Goal: Transaction & Acquisition: Subscribe to service/newsletter

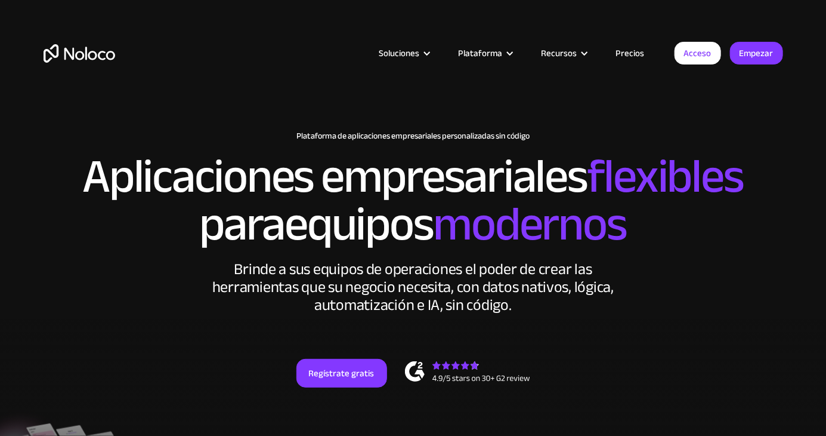
click at [420, 55] on font "Soluciones" at bounding box center [399, 53] width 41 height 17
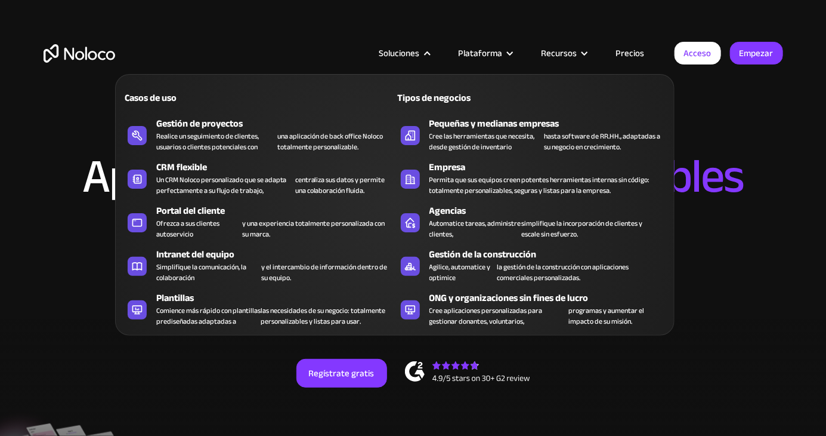
click at [503, 58] on font "Plataforma" at bounding box center [481, 53] width 44 height 17
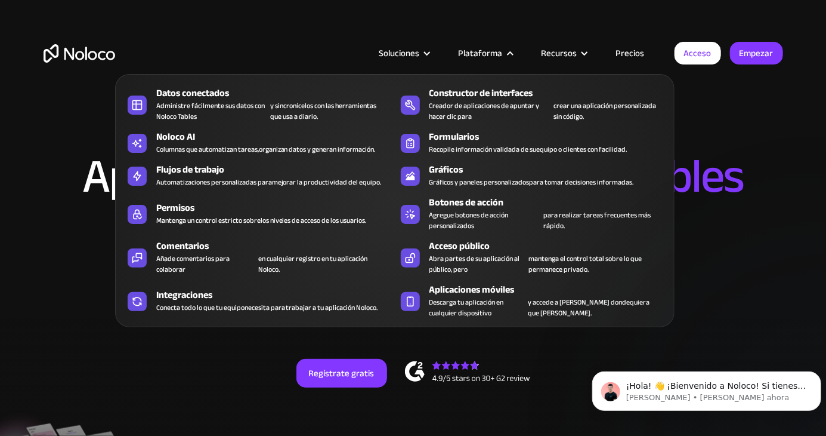
click at [578, 58] on font "Recursos" at bounding box center [560, 53] width 36 height 17
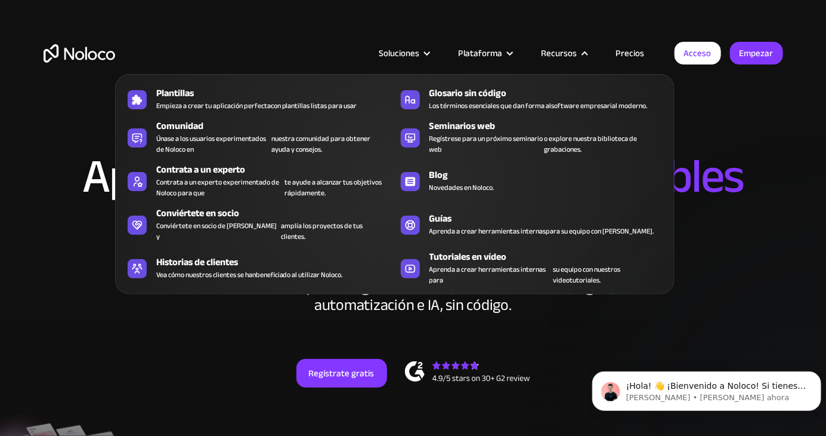
click at [634, 57] on nav "Plantillas Empieza a crear tu aplicación perfecta con plantillas listas para us…" at bounding box center [395, 175] width 560 height 237
click at [634, 58] on nav "Plantillas Empieza a crear tu aplicación perfecta con plantillas listas para us…" at bounding box center [395, 175] width 560 height 237
click at [634, 57] on nav "Plantillas Empieza a crear tu aplicación perfecta con plantillas listas para us…" at bounding box center [395, 175] width 560 height 237
click at [638, 65] on nav "Plantillas Empieza a crear tu aplicación perfecta con plantillas listas para us…" at bounding box center [395, 175] width 560 height 237
click at [634, 56] on font "Precios" at bounding box center [630, 53] width 29 height 17
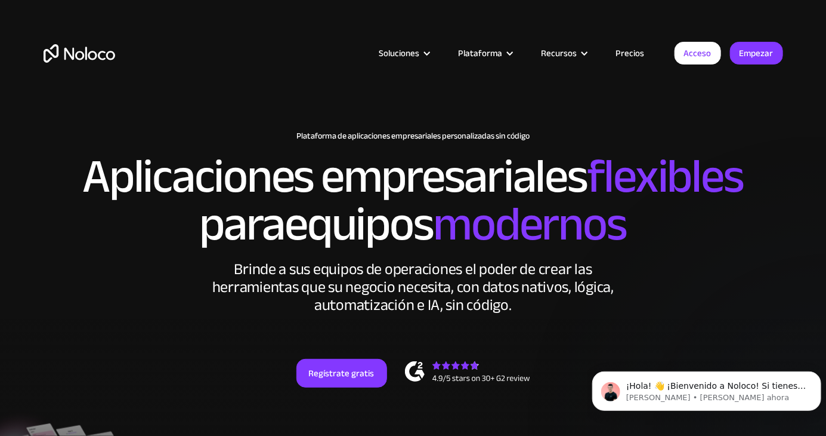
click at [634, 56] on font "Precios" at bounding box center [630, 53] width 29 height 17
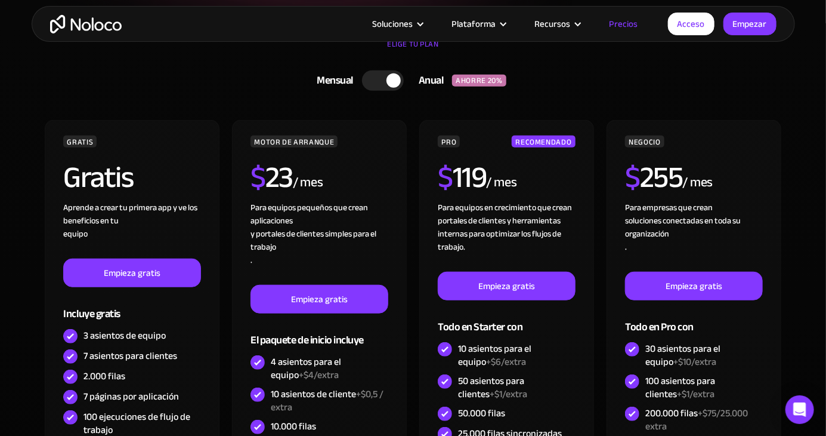
scroll to position [277, 0]
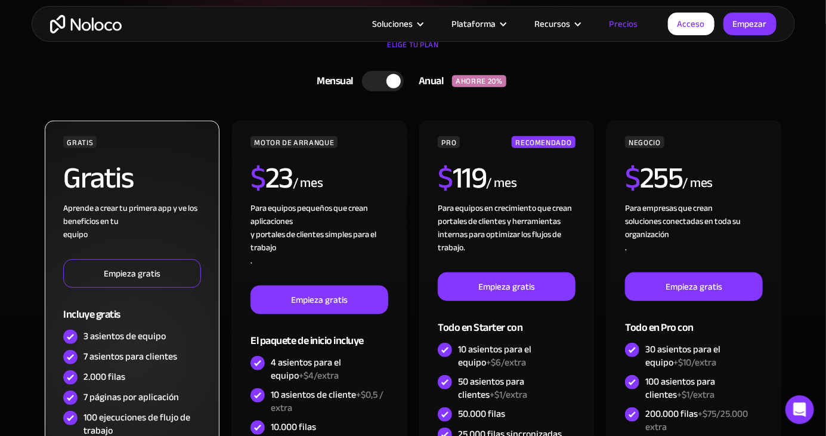
click at [158, 276] on font "Empieza gratis" at bounding box center [132, 273] width 57 height 17
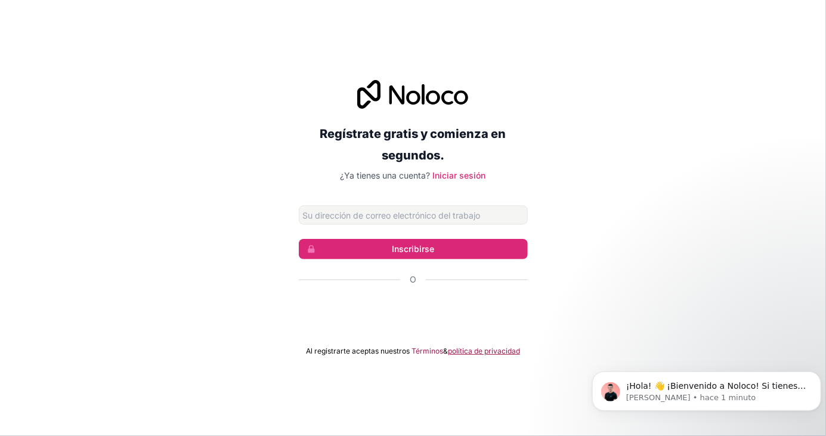
click at [458, 355] on font "política de privacidad" at bounding box center [484, 350] width 72 height 9
